Goal: Task Accomplishment & Management: Complete application form

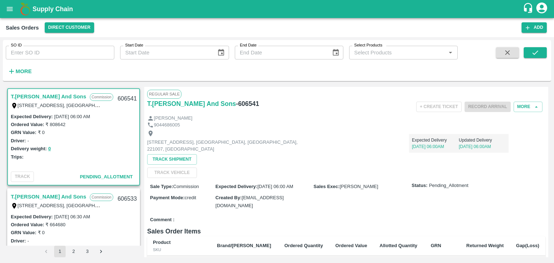
click at [543, 7] on icon "account of current user" at bounding box center [542, 7] width 13 height 13
click at [515, 40] on li "Logout" at bounding box center [525, 38] width 56 height 12
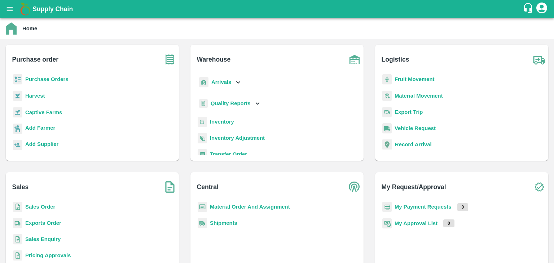
click at [40, 207] on b "Sales Order" at bounding box center [40, 207] width 30 height 6
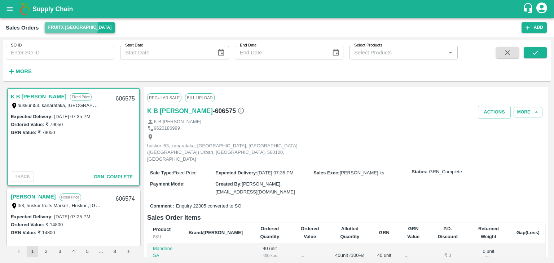
click at [68, 26] on button "FruitX [GEOGRAPHIC_DATA]" at bounding box center [80, 27] width 71 height 10
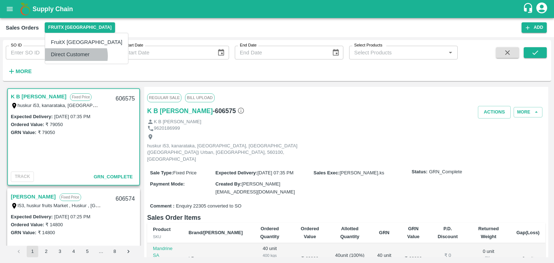
click at [76, 56] on li "Direct Customer" at bounding box center [86, 54] width 83 height 12
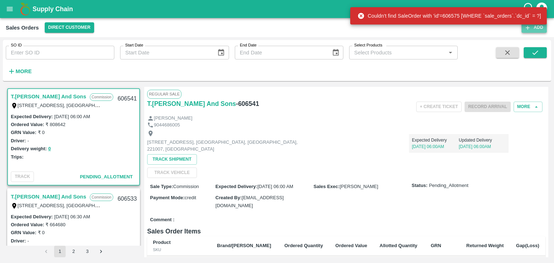
click at [533, 27] on button "Add" at bounding box center [534, 27] width 25 height 10
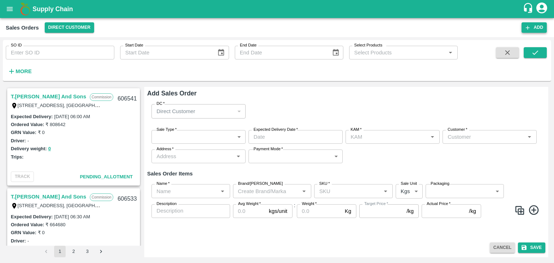
type input "[PERSON_NAME]"
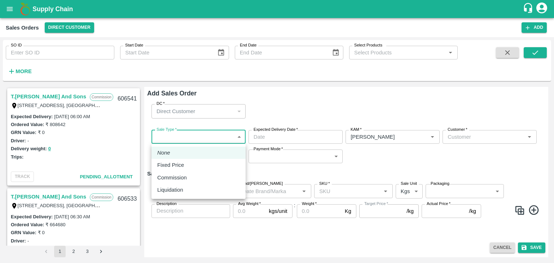
click at [240, 138] on body "Supply Chain Sales Orders Direct Customer Add SO ID SO ID Start Date Start Date…" at bounding box center [277, 131] width 554 height 263
click at [187, 181] on div "Commission" at bounding box center [173, 178] width 33 height 8
type input "2"
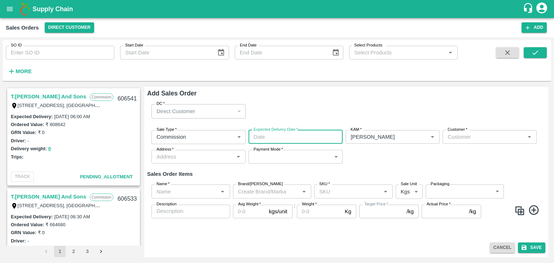
type input "DD/MM/YYYY hh:mm aa"
click at [296, 139] on input "DD/MM/YYYY hh:mm aa" at bounding box center [293, 137] width 89 height 14
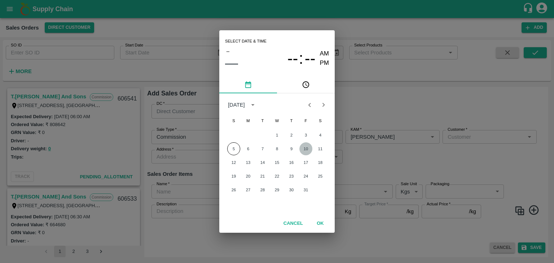
click at [309, 150] on button "10" at bounding box center [306, 149] width 13 height 13
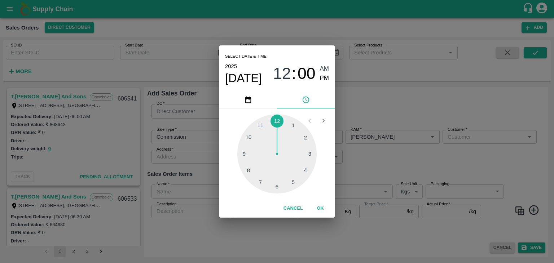
click at [275, 188] on div at bounding box center [276, 153] width 79 height 79
type input "[DATE] 06:00 AM"
click at [322, 210] on button "OK" at bounding box center [320, 208] width 23 height 13
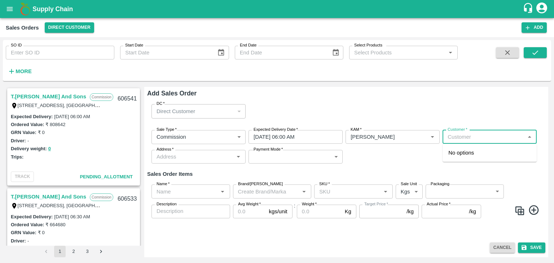
click at [462, 136] on input "Customer   *" at bounding box center [484, 136] width 78 height 9
click at [494, 153] on p "T.[PERSON_NAME] And Sons" at bounding box center [485, 153] width 73 height 8
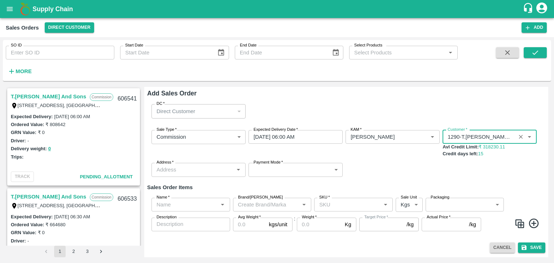
type input "1290-T.[PERSON_NAME] And Sons"
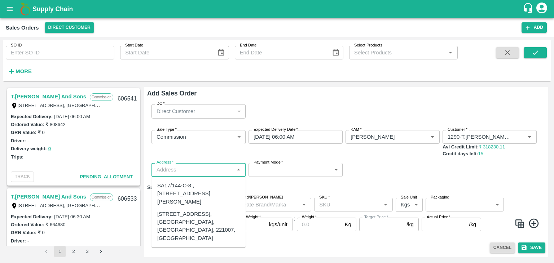
click at [180, 171] on input "Address   *" at bounding box center [193, 169] width 78 height 9
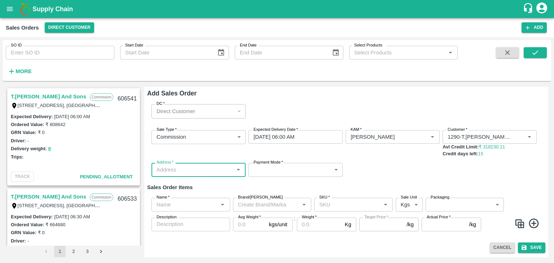
click at [180, 171] on input "Address   *" at bounding box center [193, 169] width 78 height 9
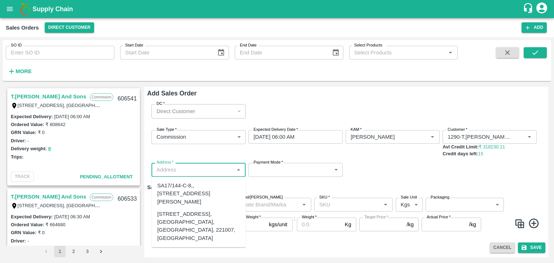
click at [180, 171] on input "Address   *" at bounding box center [193, 169] width 78 height 9
click at [183, 234] on div "[STREET_ADDRESS], [GEOGRAPHIC_DATA], [GEOGRAPHIC_DATA], 221007, [GEOGRAPHIC_DAT…" at bounding box center [198, 226] width 83 height 32
type input "[STREET_ADDRESS], [GEOGRAPHIC_DATA], [GEOGRAPHIC_DATA], 221007, [GEOGRAPHIC_DAT…"
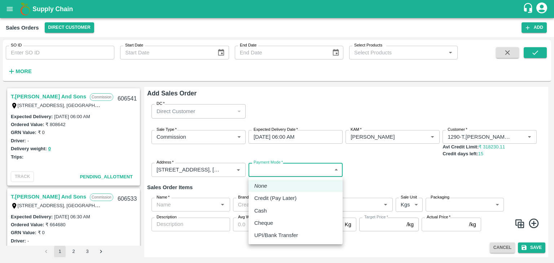
click at [274, 169] on body "Supply Chain Sales Orders Direct Customer Add SO ID SO ID Start Date Start Date…" at bounding box center [277, 131] width 554 height 263
click at [275, 201] on p "Credit (Pay Later)" at bounding box center [275, 199] width 42 height 8
type input "credit"
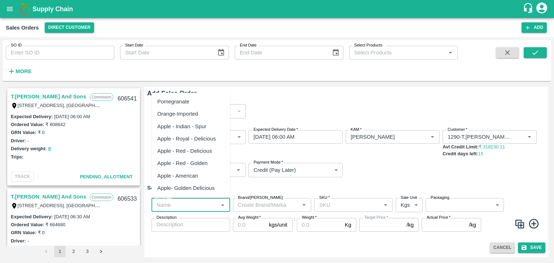
click at [182, 202] on input "Name   *" at bounding box center [185, 205] width 62 height 9
click at [181, 101] on div "Pomegranate" at bounding box center [173, 102] width 32 height 8
type input "Pomegranate"
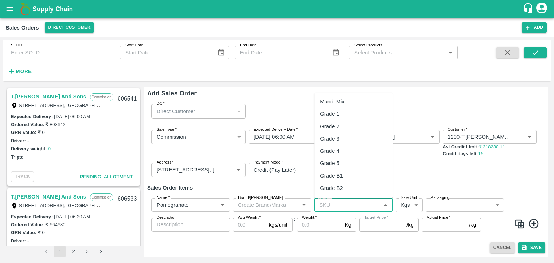
click at [341, 205] on input "SKU   *" at bounding box center [347, 205] width 62 height 9
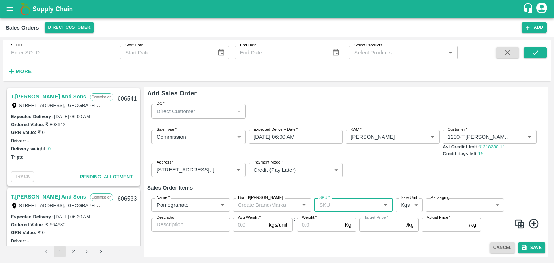
click at [341, 205] on input "SKU   *" at bounding box center [347, 205] width 62 height 9
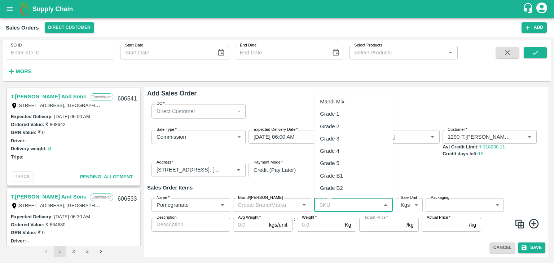
click at [341, 205] on input "SKU   *" at bounding box center [347, 205] width 62 height 9
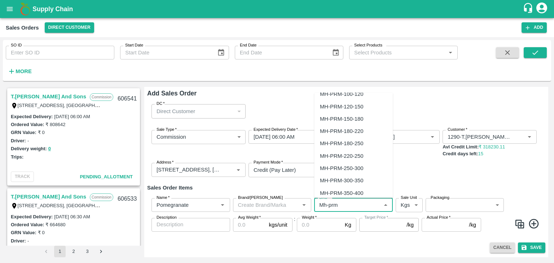
scroll to position [20, 0]
click at [342, 178] on div "MH-PRM-300-350" at bounding box center [341, 180] width 43 height 8
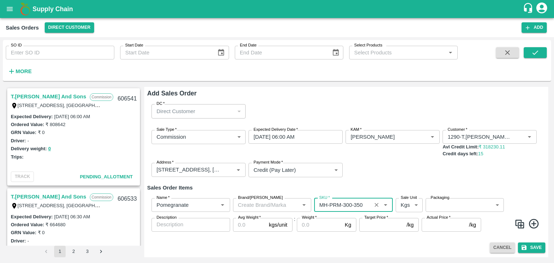
type input "MH-PRM-300-350"
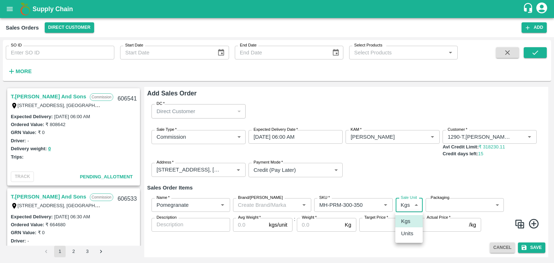
click at [412, 203] on body "Supply Chain Sales Orders Direct Customer Add SO ID SO ID Start Date Start Date…" at bounding box center [277, 131] width 554 height 263
click at [407, 237] on p "Units" at bounding box center [407, 234] width 12 height 8
type input "2"
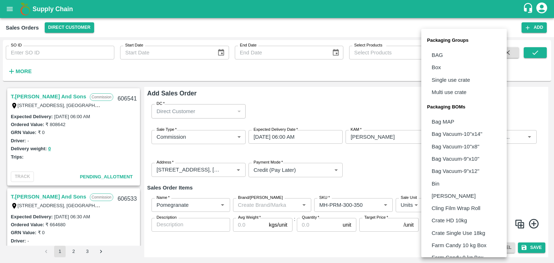
click at [495, 206] on body "Supply Chain Sales Orders Direct Customer Add SO ID SO ID Start Date Start Date…" at bounding box center [277, 131] width 554 height 263
click at [439, 57] on p "BAG" at bounding box center [437, 55] width 11 height 8
click at [497, 206] on body "Supply Chain Sales Orders Direct Customer Add SO ID SO ID Start Date Start Date…" at bounding box center [277, 131] width 554 height 263
click at [441, 72] on li "Box" at bounding box center [465, 67] width 86 height 12
type input "GRP/1"
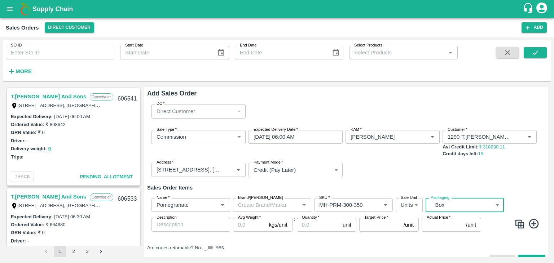
click at [253, 225] on input "Avg Weight   *" at bounding box center [249, 225] width 33 height 14
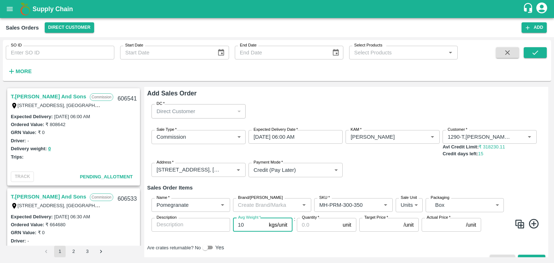
type input "10"
click at [315, 227] on input "Quantity   *" at bounding box center [318, 225] width 43 height 14
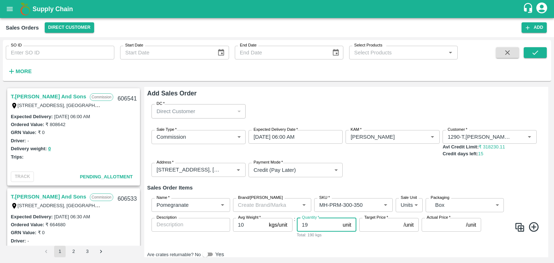
type input "19"
click at [375, 224] on input "Target Price   *" at bounding box center [380, 225] width 42 height 14
click at [533, 227] on icon at bounding box center [534, 228] width 10 height 10
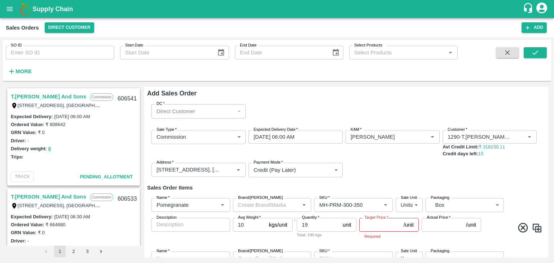
click at [533, 227] on img at bounding box center [537, 228] width 11 height 11
type input "Pomegranate"
type input "MH-PRM-300-350"
type input "2"
type input "GRP/1"
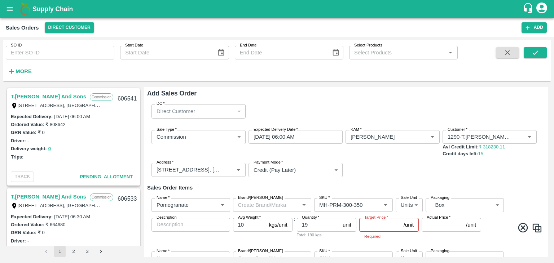
type input "10"
click at [533, 227] on img at bounding box center [537, 228] width 11 height 11
type input "Pomegranate"
type input "MH-PRM-300-350"
type input "2"
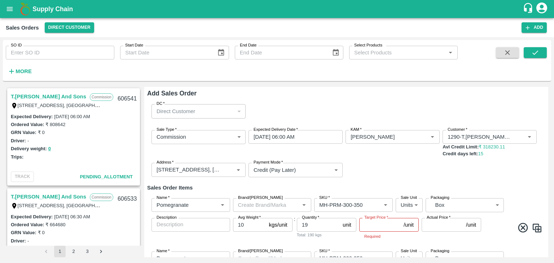
type input "GRP/1"
type input "10"
click at [537, 230] on img at bounding box center [537, 228] width 11 height 11
type input "Pomegranate"
type input "MH-PRM-300-350"
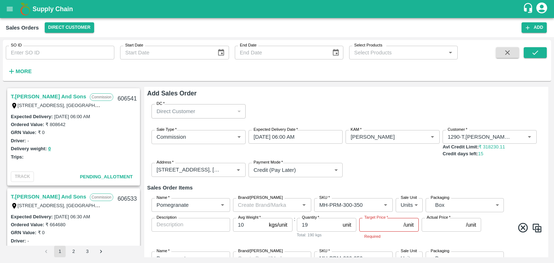
type input "2"
type input "GRP/1"
type input "10"
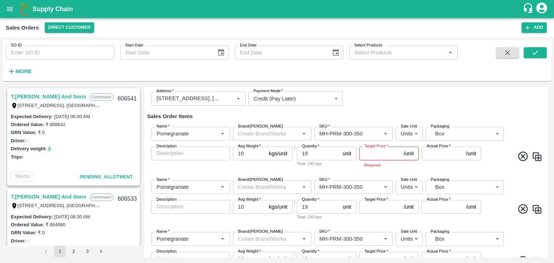
scroll to position [74, 0]
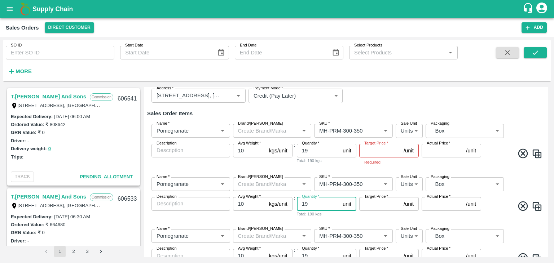
click at [314, 203] on input "19" at bounding box center [318, 204] width 43 height 14
type input "1"
type input "6"
type input "67"
click at [367, 184] on input "SKU   *" at bounding box center [342, 184] width 53 height 9
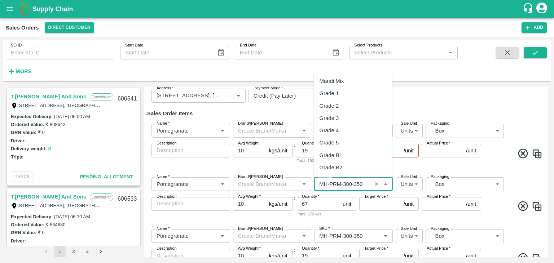
scroll to position [504, 0]
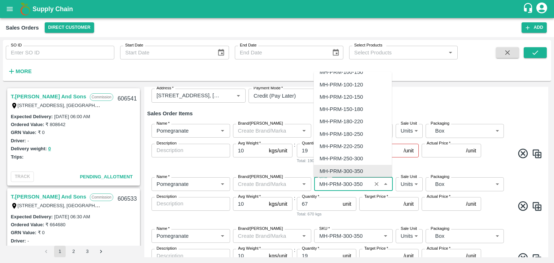
click at [367, 184] on input "SKU   *" at bounding box center [342, 184] width 53 height 9
click at [356, 159] on div "MH-PRM-250-300" at bounding box center [341, 159] width 43 height 8
type input "MH-PRM-250-300"
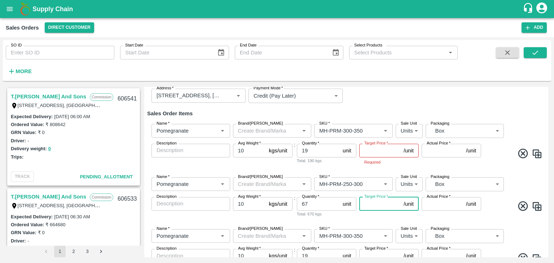
click at [377, 207] on input "Target Price   *" at bounding box center [380, 204] width 42 height 14
type input "1200"
click at [434, 205] on input "Actual Price   *" at bounding box center [443, 204] width 42 height 14
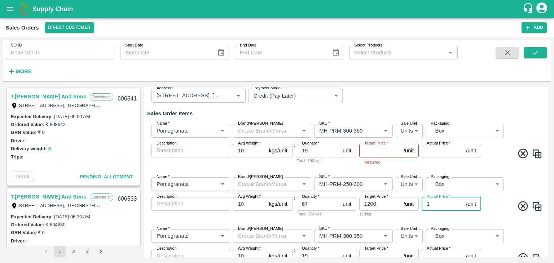
type input "12"
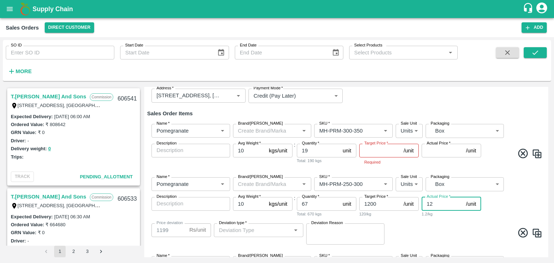
type input "1188"
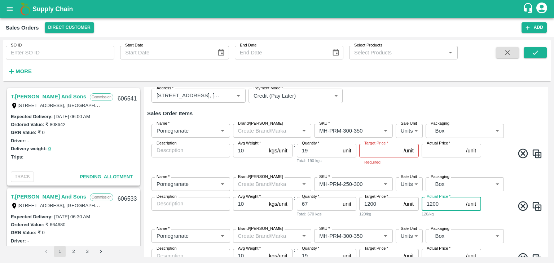
type input "1200"
click at [372, 151] on input "Target Price   *" at bounding box center [380, 151] width 42 height 14
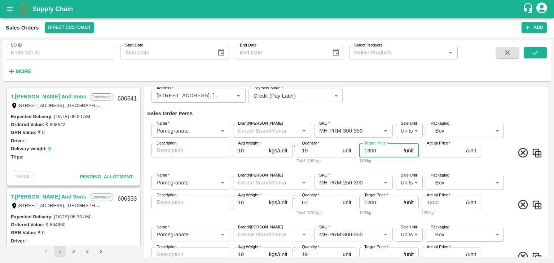
type input "1300"
click at [428, 148] on input "Actual Price   *" at bounding box center [443, 151] width 42 height 14
type input "13"
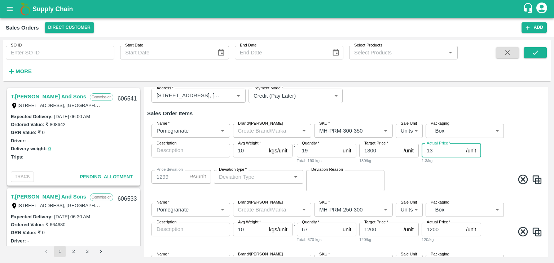
type input "1287"
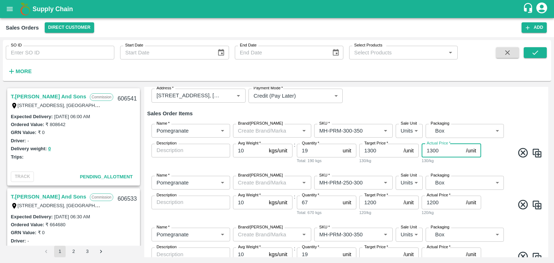
type input "1300"
click at [381, 204] on input "1200" at bounding box center [380, 203] width 42 height 14
type input "1200"
click at [354, 236] on input "SKU   *" at bounding box center [342, 234] width 53 height 9
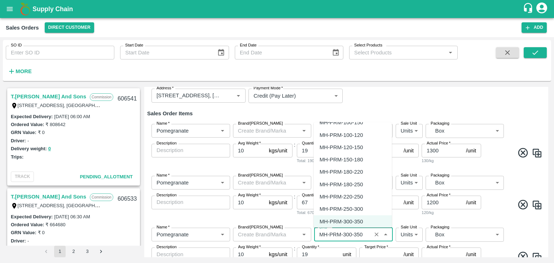
click at [349, 198] on div "MH-PRM-220-250" at bounding box center [341, 197] width 43 height 8
type input "MH-PRM-220-250"
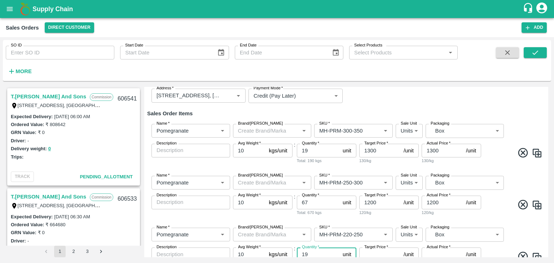
click at [326, 253] on input "19" at bounding box center [318, 255] width 43 height 14
type input "1"
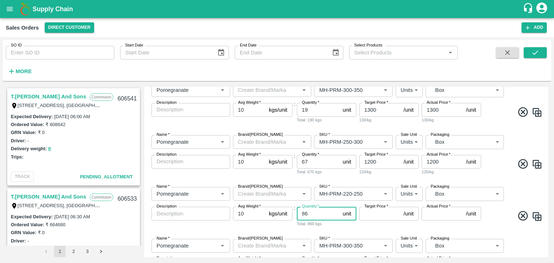
scroll to position [121, 0]
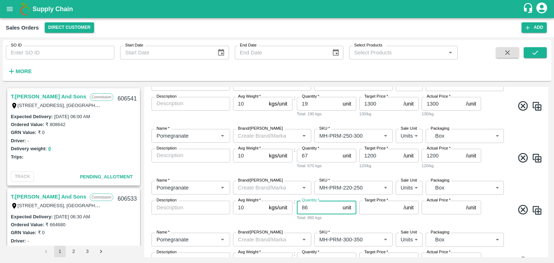
type input "86"
click at [367, 209] on input "Target Price   *" at bounding box center [380, 208] width 42 height 14
type input "1100"
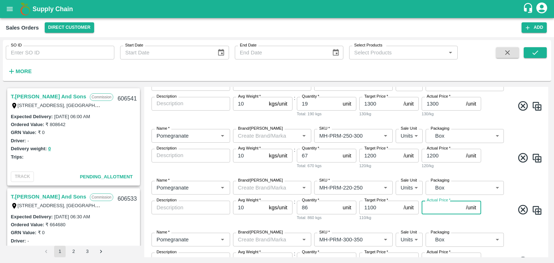
click at [433, 209] on input "Actual Price   *" at bounding box center [443, 208] width 42 height 14
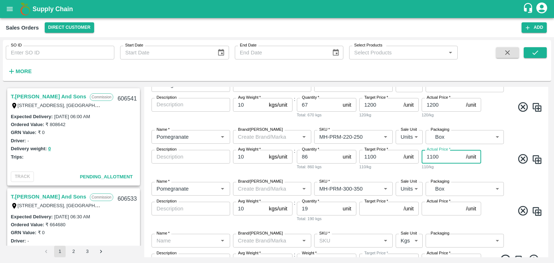
scroll to position [173, 0]
type input "1100"
click at [357, 189] on input "SKU   *" at bounding box center [342, 188] width 53 height 9
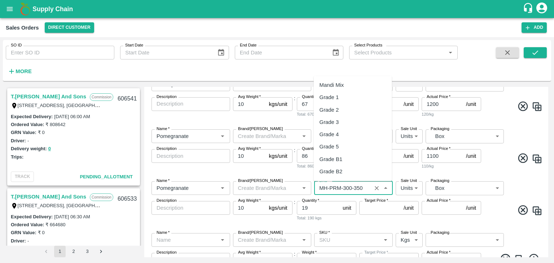
scroll to position [504, 0]
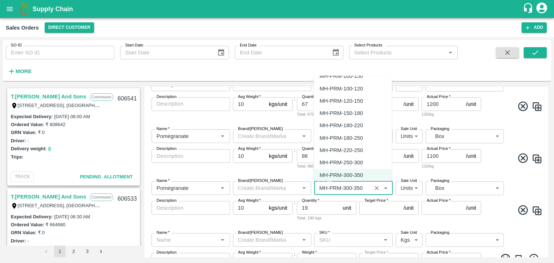
click at [353, 127] on div "MH-PRM-180-220" at bounding box center [341, 126] width 43 height 8
type input "MH-PRM-180-220"
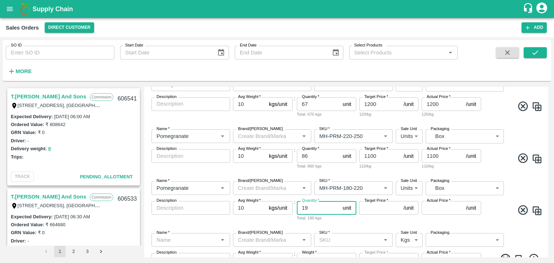
click at [315, 207] on input "19" at bounding box center [318, 208] width 43 height 14
type input "1"
type input "90"
click at [371, 208] on input "Target Price   *" at bounding box center [380, 208] width 42 height 14
type input "1"
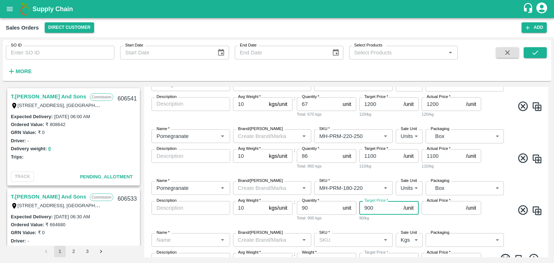
type input "900"
click at [429, 211] on input "Actual Price   *" at bounding box center [443, 208] width 42 height 14
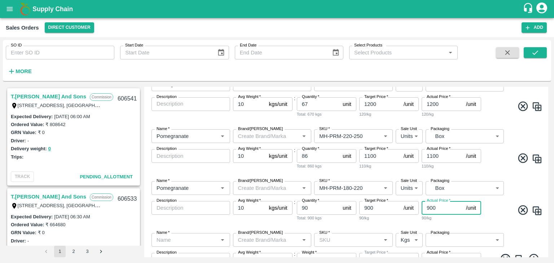
click at [429, 209] on input "900" at bounding box center [443, 208] width 42 height 14
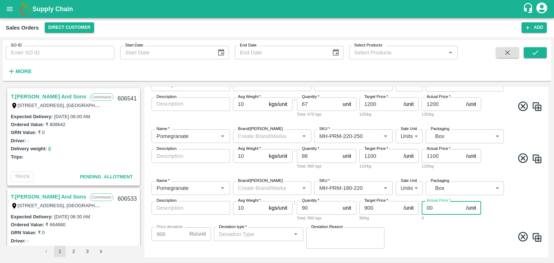
type input "100"
type input "800"
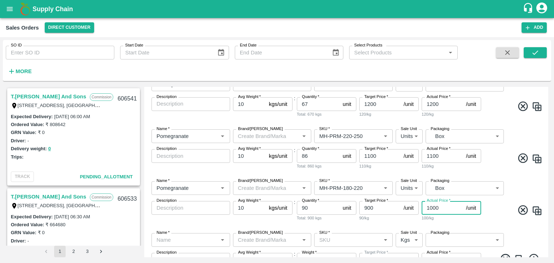
type input "1000"
click at [368, 210] on input "900" at bounding box center [380, 208] width 42 height 14
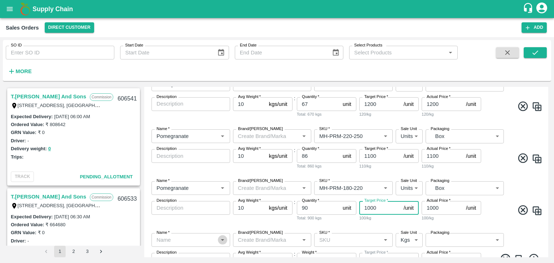
click at [222, 241] on icon "Open" at bounding box center [223, 240] width 8 height 8
type input "1000"
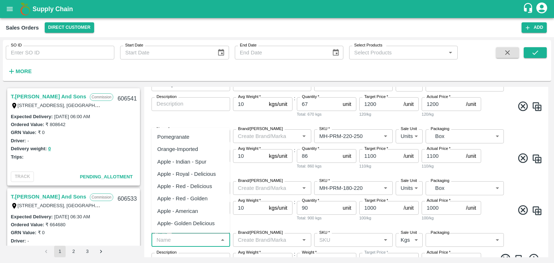
click at [187, 136] on div "Pomegranate" at bounding box center [173, 137] width 32 height 8
type input "Pomegranate"
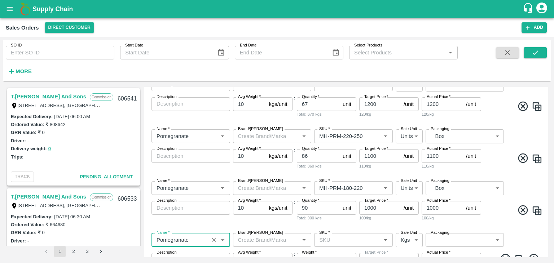
click at [332, 241] on input "SKU   *" at bounding box center [347, 240] width 62 height 9
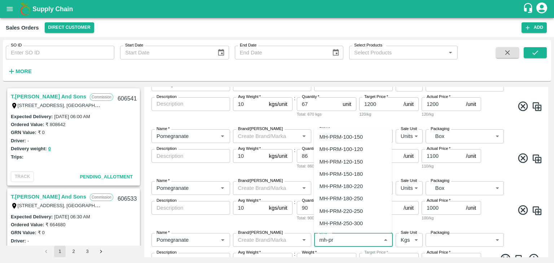
click at [348, 162] on div "MH-PRM-120-150" at bounding box center [341, 162] width 43 height 8
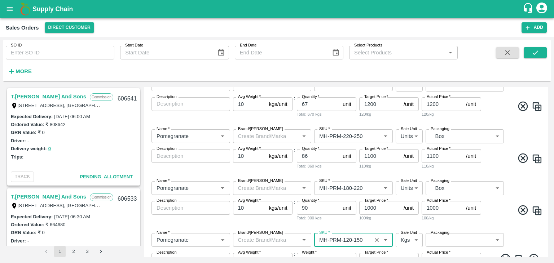
type input "MH-PRM-120-150"
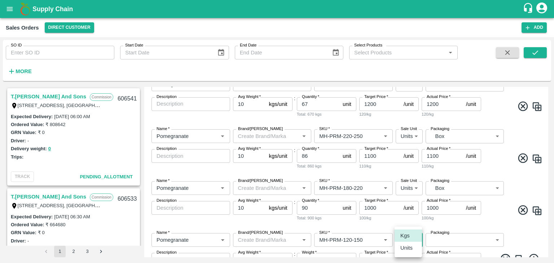
click at [414, 241] on body "Supply Chain Sales Orders Direct Customer Add SO ID SO ID Start Date Start Date…" at bounding box center [277, 131] width 554 height 263
click at [407, 249] on p "Units" at bounding box center [407, 248] width 12 height 8
type input "2"
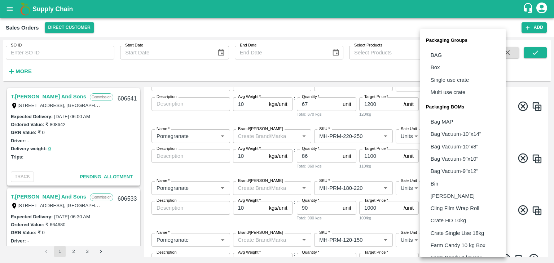
click at [497, 240] on body "Supply Chain Sales Orders Direct Customer Add SO ID SO ID Start Date Start Date…" at bounding box center [277, 131] width 554 height 263
click at [440, 69] on p "Box" at bounding box center [435, 68] width 9 height 8
type input "GRP/1"
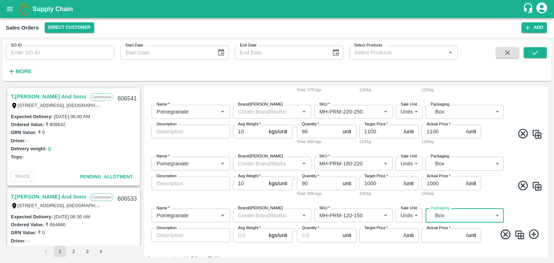
scroll to position [220, 0]
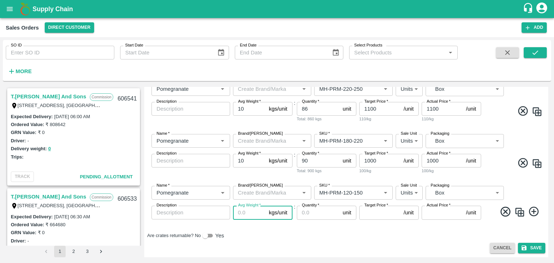
click at [253, 214] on input "Avg Weight   *" at bounding box center [249, 213] width 33 height 14
type input "10"
click at [312, 214] on input "Quantity   *" at bounding box center [318, 213] width 43 height 14
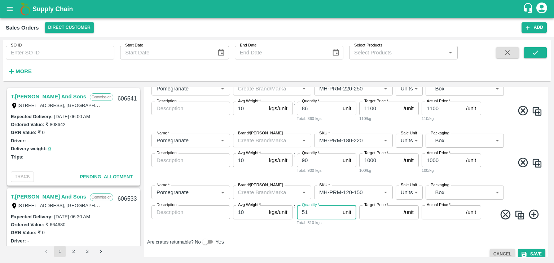
type input "51"
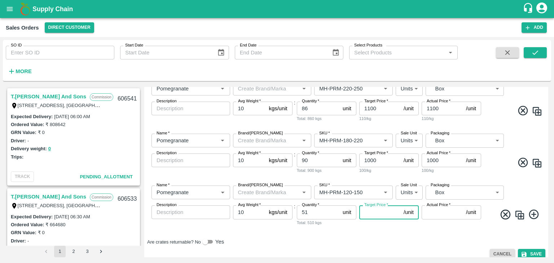
click at [375, 211] on input "Target Price   *" at bounding box center [380, 213] width 42 height 14
type input "800"
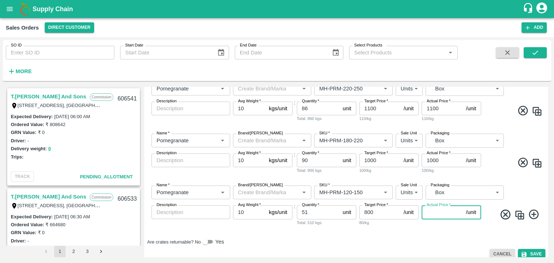
click at [435, 213] on input "Actual Price   *" at bounding box center [443, 213] width 42 height 14
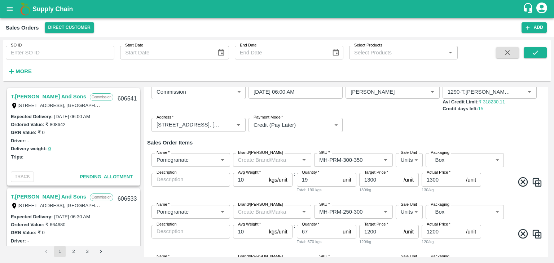
scroll to position [44, 0]
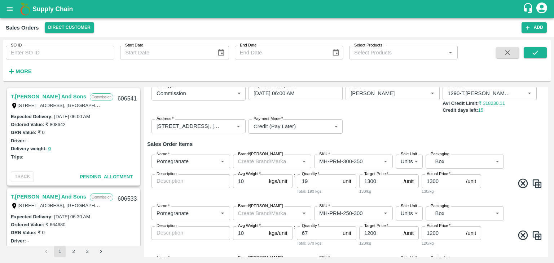
type input "800"
click at [256, 162] on input "Brand/[PERSON_NAME]" at bounding box center [266, 161] width 62 height 9
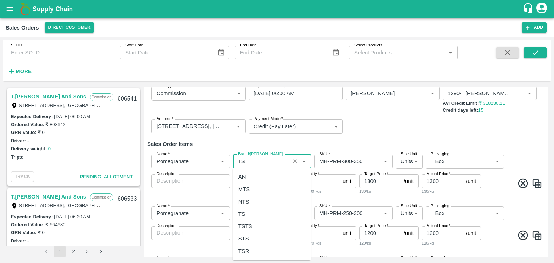
click at [244, 213] on div "TS" at bounding box center [242, 214] width 7 height 8
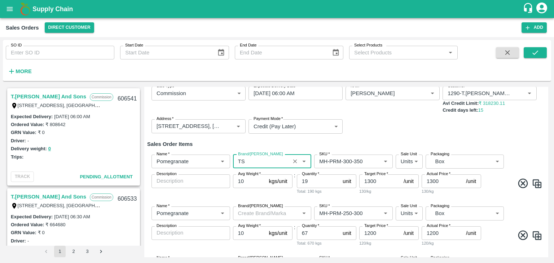
type input "TS"
click at [257, 216] on input "Brand/[PERSON_NAME]" at bounding box center [266, 213] width 62 height 9
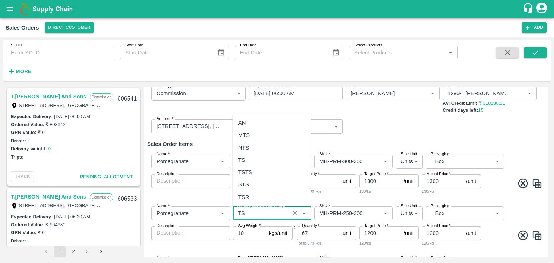
click at [245, 161] on div "TS" at bounding box center [242, 160] width 7 height 8
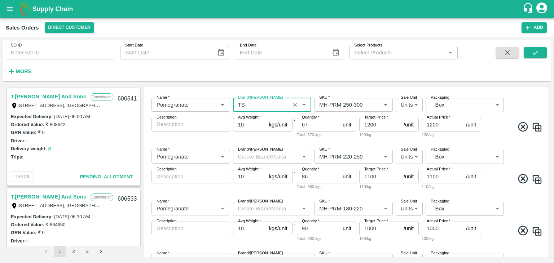
scroll to position [158, 0]
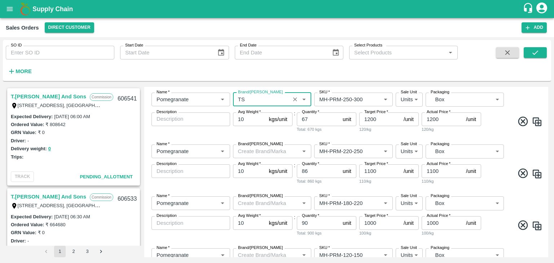
type input "TS"
click at [268, 150] on input "Brand/[PERSON_NAME]" at bounding box center [266, 151] width 62 height 9
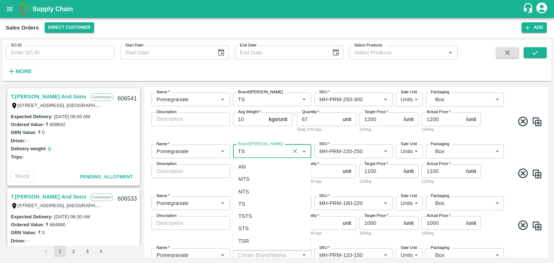
click at [244, 204] on div "TS" at bounding box center [242, 204] width 7 height 8
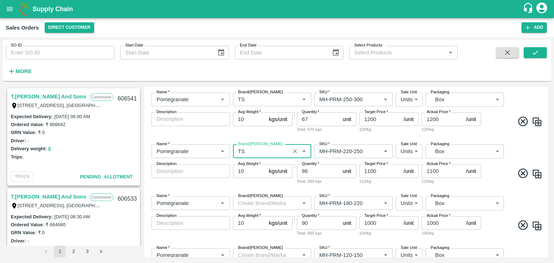
type input "TS"
click at [250, 205] on input "Brand/[PERSON_NAME]" at bounding box center [266, 203] width 62 height 9
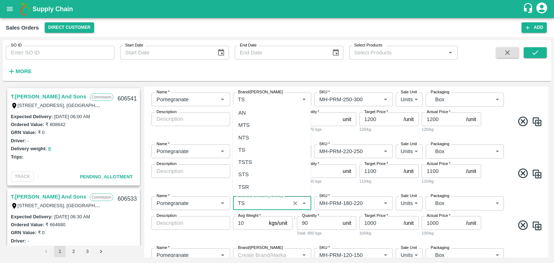
click at [243, 147] on div "TS" at bounding box center [242, 150] width 7 height 8
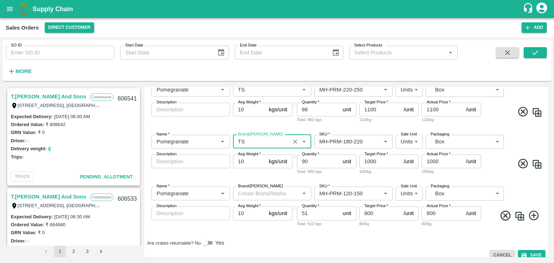
scroll to position [227, 0]
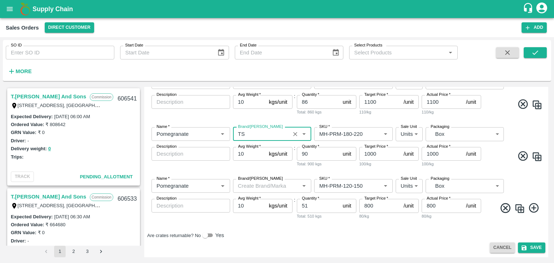
type input "TS"
click at [244, 188] on input "Brand/[PERSON_NAME]" at bounding box center [266, 186] width 62 height 9
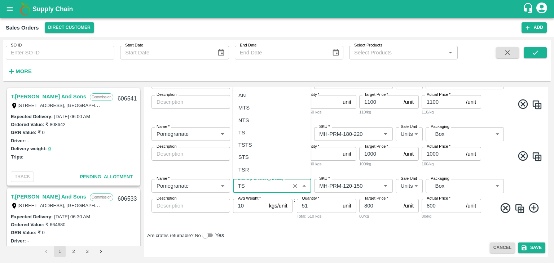
click at [243, 132] on div "TS" at bounding box center [242, 133] width 7 height 8
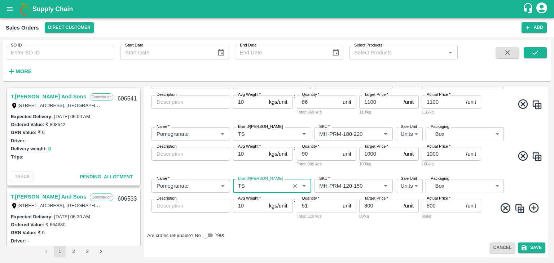
type input "TS"
click at [548, 206] on div "T.[PERSON_NAME] And Sons Commission Shop [STREET_ADDRESS] 221007, [GEOGRAPHIC_D…" at bounding box center [277, 172] width 549 height 176
click at [528, 250] on button "Save" at bounding box center [531, 248] width 27 height 10
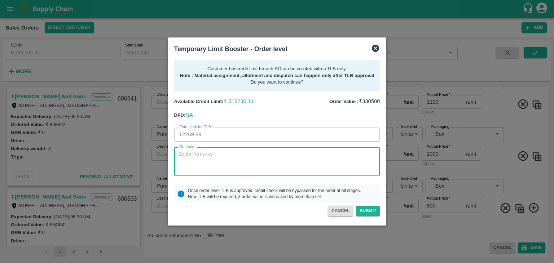
click at [218, 153] on textarea "Remarks" at bounding box center [277, 161] width 196 height 23
click at [378, 49] on icon at bounding box center [375, 48] width 7 height 7
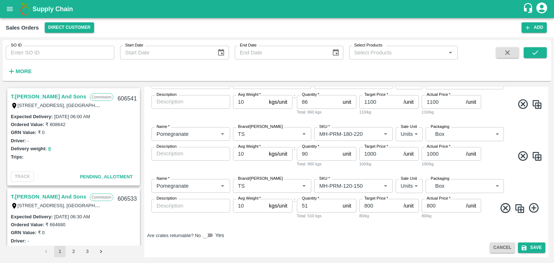
scroll to position [214, 0]
click at [370, 153] on input "1000" at bounding box center [380, 154] width 42 height 14
type input "900"
click at [432, 154] on input "1000" at bounding box center [443, 154] width 42 height 14
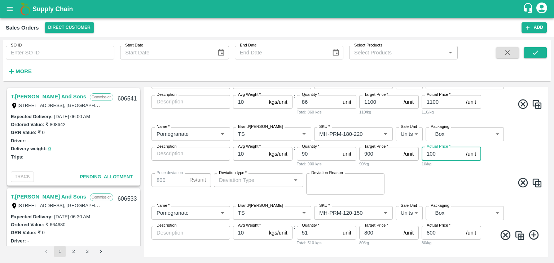
type input "00"
type input "900"
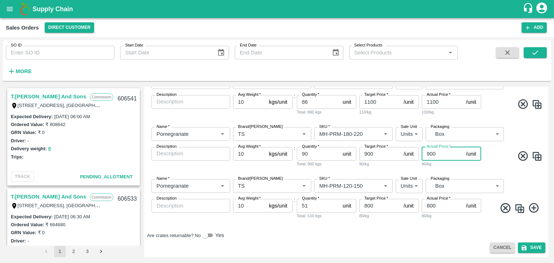
type input "900"
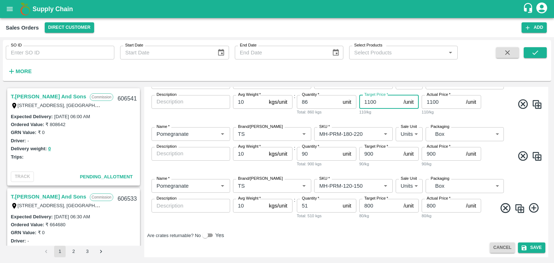
click at [370, 104] on input "1100" at bounding box center [380, 102] width 42 height 14
type input "1000"
click at [433, 100] on input "1100" at bounding box center [443, 102] width 42 height 14
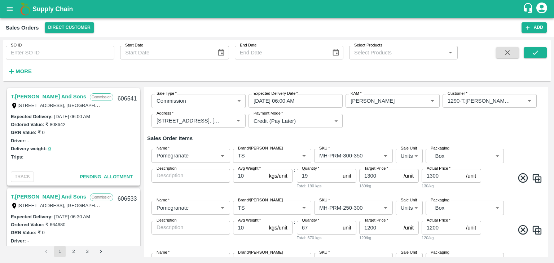
scroll to position [52, 0]
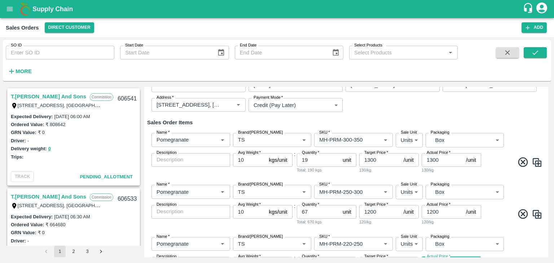
type input "1000"
click at [371, 160] on input "1300" at bounding box center [380, 160] width 42 height 14
type input "1200"
click at [435, 162] on input "1300" at bounding box center [443, 160] width 42 height 14
click at [433, 160] on input "1300" at bounding box center [443, 160] width 42 height 14
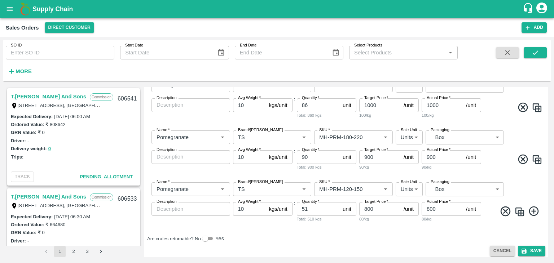
scroll to position [214, 0]
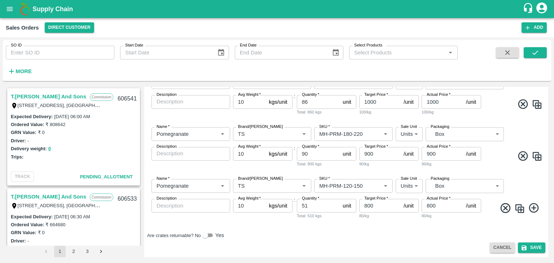
type input "1200"
click at [367, 206] on input "800" at bounding box center [380, 206] width 42 height 14
type input "700"
click at [430, 206] on input "800" at bounding box center [443, 206] width 42 height 14
type input "700"
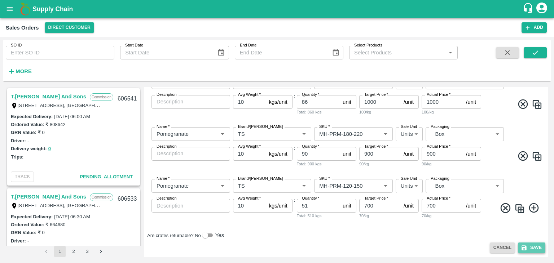
click at [531, 248] on button "Save" at bounding box center [531, 248] width 27 height 10
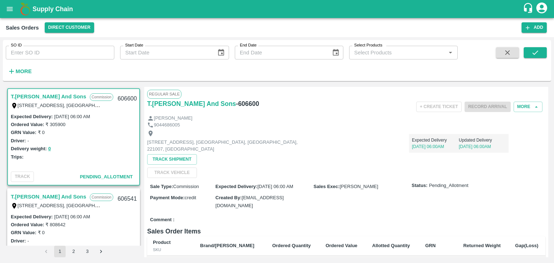
drag, startPoint x: 256, startPoint y: 103, endPoint x: 241, endPoint y: 102, distance: 14.5
drag, startPoint x: 241, startPoint y: 102, endPoint x: 115, endPoint y: 99, distance: 126.0
drag, startPoint x: 115, startPoint y: 99, endPoint x: 306, endPoint y: 109, distance: 190.8
click at [306, 109] on div "+ Create Ticket Record Arrival More" at bounding box center [413, 107] width 266 height 16
click at [22, 69] on strong "More" at bounding box center [24, 72] width 16 height 6
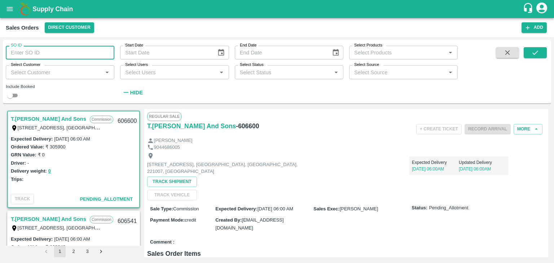
click at [80, 54] on input "SO ID" at bounding box center [60, 53] width 109 height 14
type input "605860"
click at [532, 54] on icon "submit" at bounding box center [536, 53] width 8 height 8
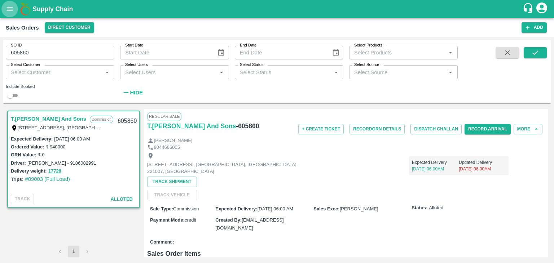
click at [9, 7] on icon "open drawer" at bounding box center [10, 9] width 6 height 4
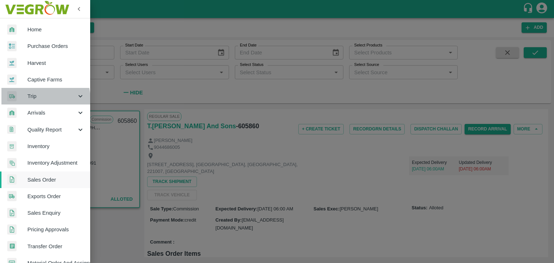
click at [32, 100] on span "Trip" at bounding box center [51, 96] width 49 height 8
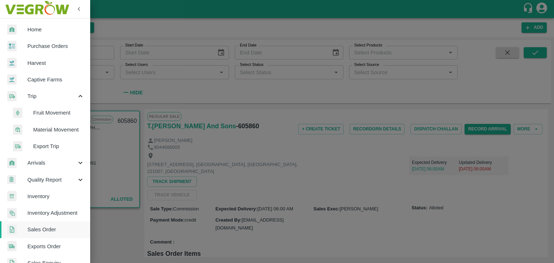
click at [134, 53] on div at bounding box center [277, 131] width 554 height 263
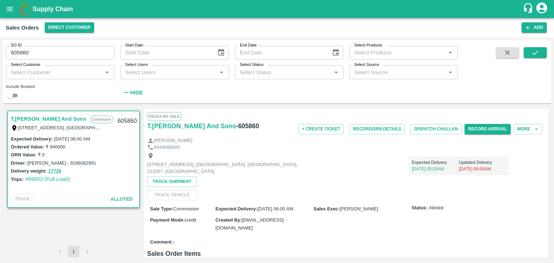
click at [179, 24] on div "Sales Orders Direct Customer" at bounding box center [264, 27] width 516 height 10
click at [528, 25] on icon "button" at bounding box center [528, 28] width 6 height 6
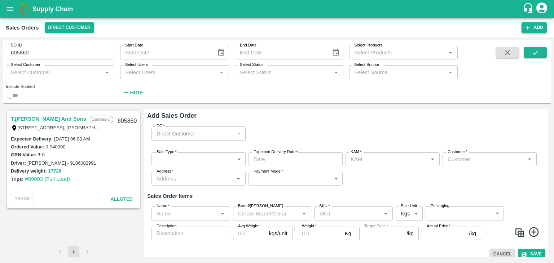
type input "[PERSON_NAME]"
click at [537, 52] on icon "submit" at bounding box center [536, 53] width 6 height 4
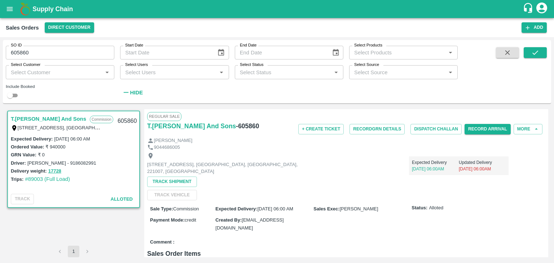
click at [15, 96] on input "checkbox" at bounding box center [10, 95] width 26 height 9
checkbox input "true"
click at [537, 54] on icon "submit" at bounding box center [536, 53] width 8 height 8
click at [8, 9] on icon "open drawer" at bounding box center [10, 9] width 6 height 4
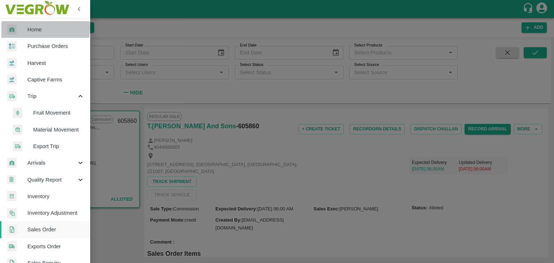
click at [41, 28] on span "Home" at bounding box center [55, 30] width 57 height 8
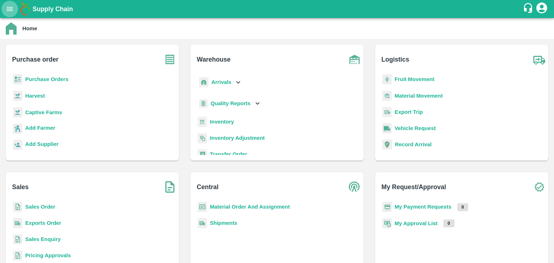
click at [10, 8] on icon "open drawer" at bounding box center [10, 9] width 8 height 8
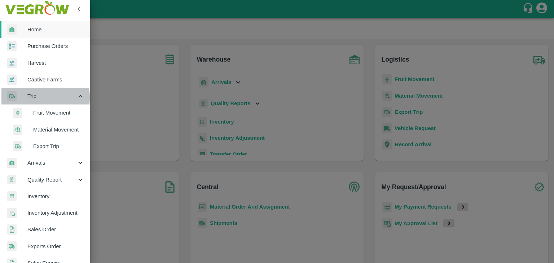
click at [36, 97] on span "Trip" at bounding box center [51, 96] width 49 height 8
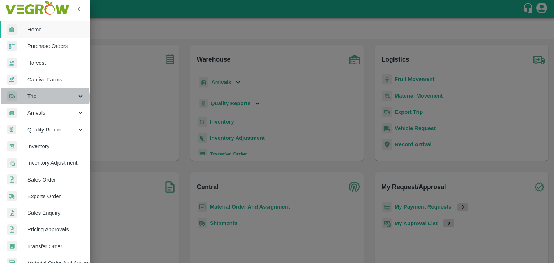
click at [36, 97] on span "Trip" at bounding box center [51, 96] width 49 height 8
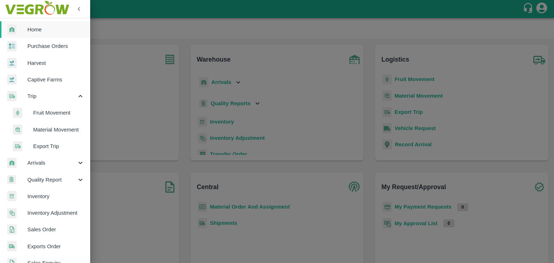
click at [56, 112] on span "Fruit Movement" at bounding box center [58, 113] width 51 height 8
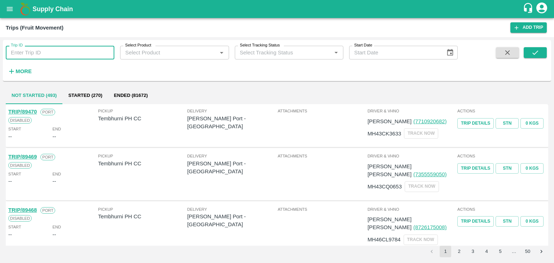
click at [30, 50] on input "Trip ID" at bounding box center [60, 53] width 109 height 14
type input "88638"
click at [533, 52] on icon "submit" at bounding box center [536, 53] width 8 height 8
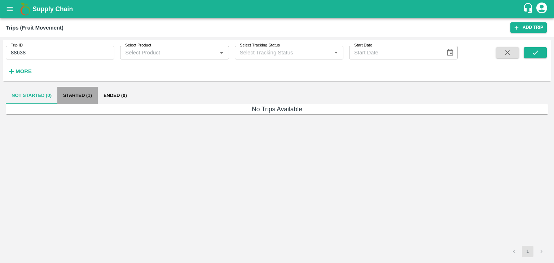
click at [81, 96] on button "Started (1)" at bounding box center [77, 95] width 40 height 17
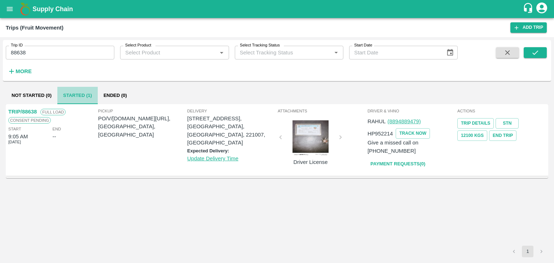
click at [74, 97] on button "Started (1)" at bounding box center [77, 95] width 40 height 17
click at [117, 95] on button "Ended (0)" at bounding box center [115, 95] width 35 height 17
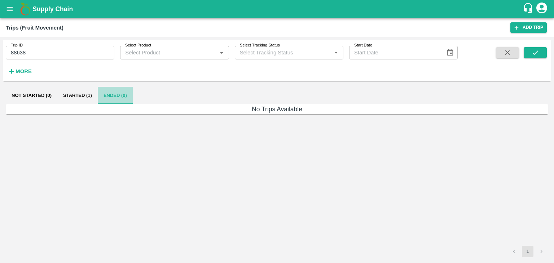
click at [117, 95] on button "Ended (0)" at bounding box center [115, 95] width 35 height 17
click at [75, 93] on button "Started (1)" at bounding box center [77, 95] width 40 height 17
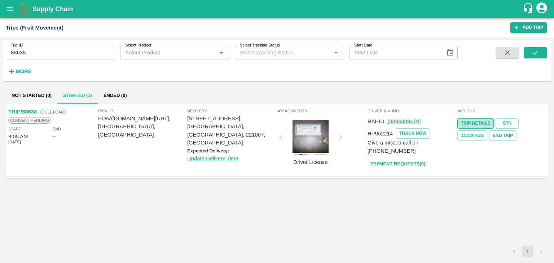
click at [475, 125] on link "Trip Details" at bounding box center [476, 123] width 36 height 10
click at [9, 6] on icon "open drawer" at bounding box center [10, 9] width 8 height 8
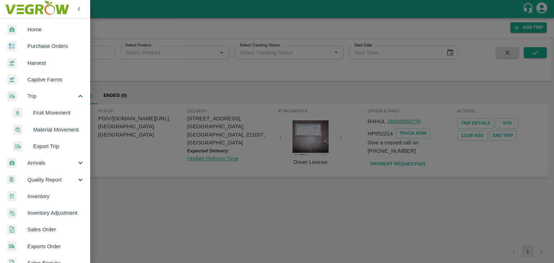
click at [46, 230] on span "Sales Order" at bounding box center [55, 230] width 57 height 8
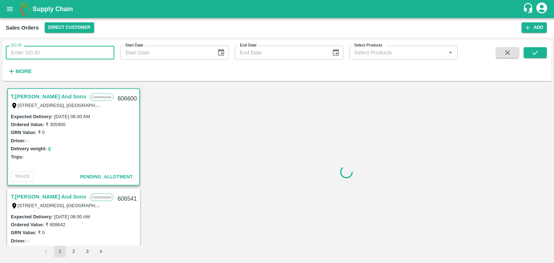
click at [37, 52] on input "SO ID" at bounding box center [60, 53] width 109 height 14
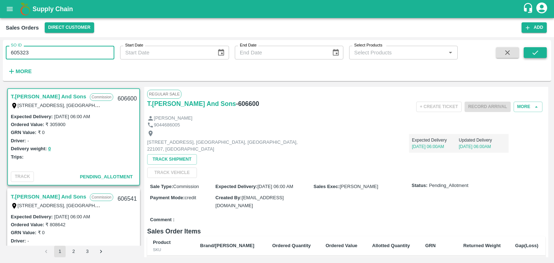
type input "605323"
click at [535, 56] on icon "submit" at bounding box center [536, 53] width 8 height 8
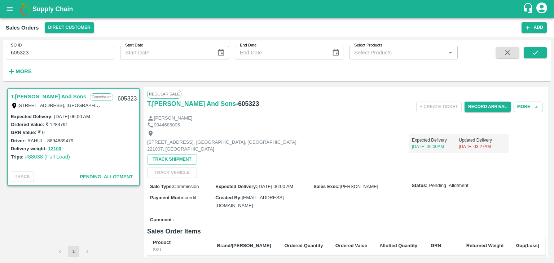
click at [515, 204] on div "Sale Type : Commission Expected Delivery : [DATE] 06:00 AM Sales Exec : [PERSON…" at bounding box center [346, 196] width 398 height 36
click at [486, 105] on button "Record Arrival" at bounding box center [488, 107] width 46 height 10
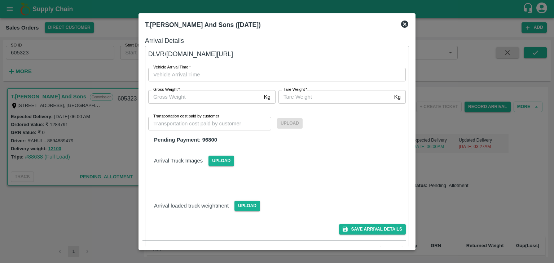
type input "DD/MM/YYYY hh:mm aa"
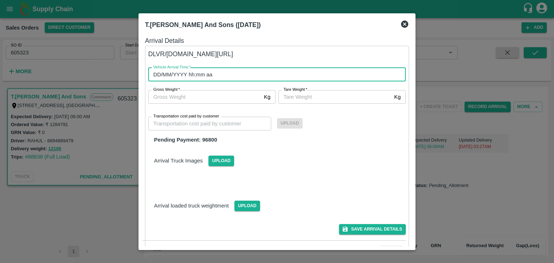
click at [188, 75] on input "DD/MM/YYYY hh:mm aa" at bounding box center [274, 75] width 253 height 14
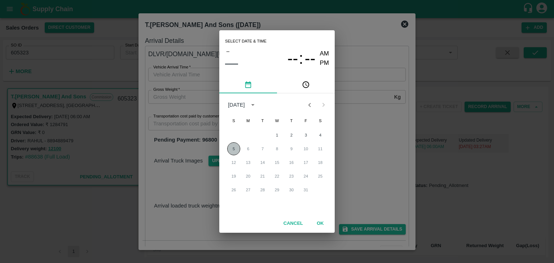
click at [232, 148] on button "5" at bounding box center [233, 149] width 13 height 13
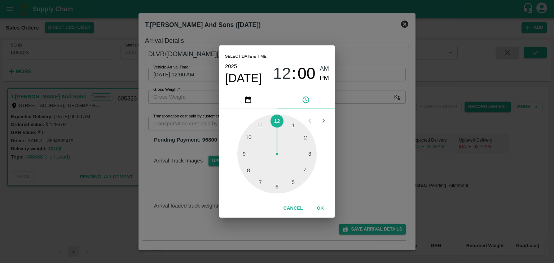
click at [276, 189] on div at bounding box center [276, 153] width 79 height 79
type input "[DATE] 06:30 AM"
click at [276, 186] on div at bounding box center [276, 153] width 79 height 79
click at [322, 67] on span "AM" at bounding box center [324, 69] width 9 height 10
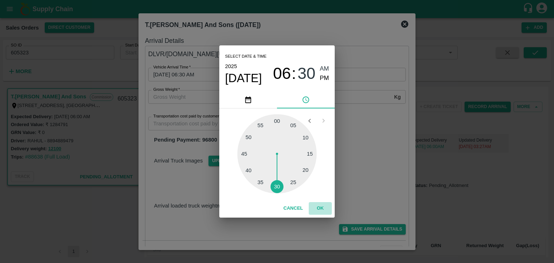
click at [319, 208] on button "OK" at bounding box center [320, 208] width 23 height 13
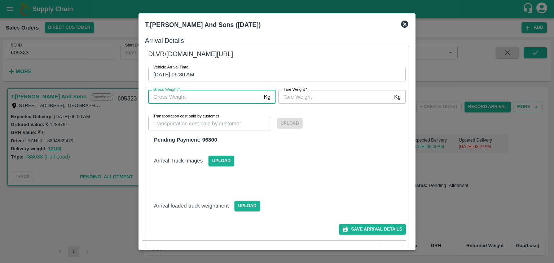
click at [205, 102] on input "Gross Weight   *" at bounding box center [204, 97] width 113 height 14
type input "12100"
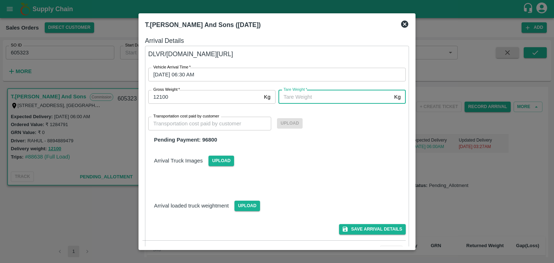
click at [309, 100] on input "[PERSON_NAME]   *" at bounding box center [335, 97] width 113 height 14
type input "12100"
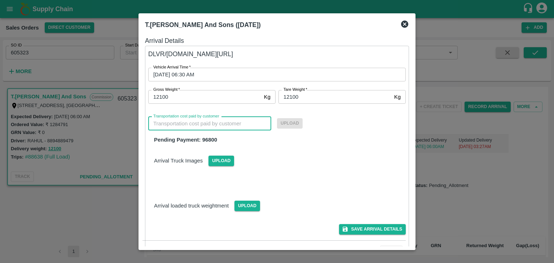
click at [205, 125] on input "Transportation cost paid by customer" at bounding box center [209, 124] width 123 height 14
type input "35000"
